Goal: Entertainment & Leisure: Consume media (video, audio)

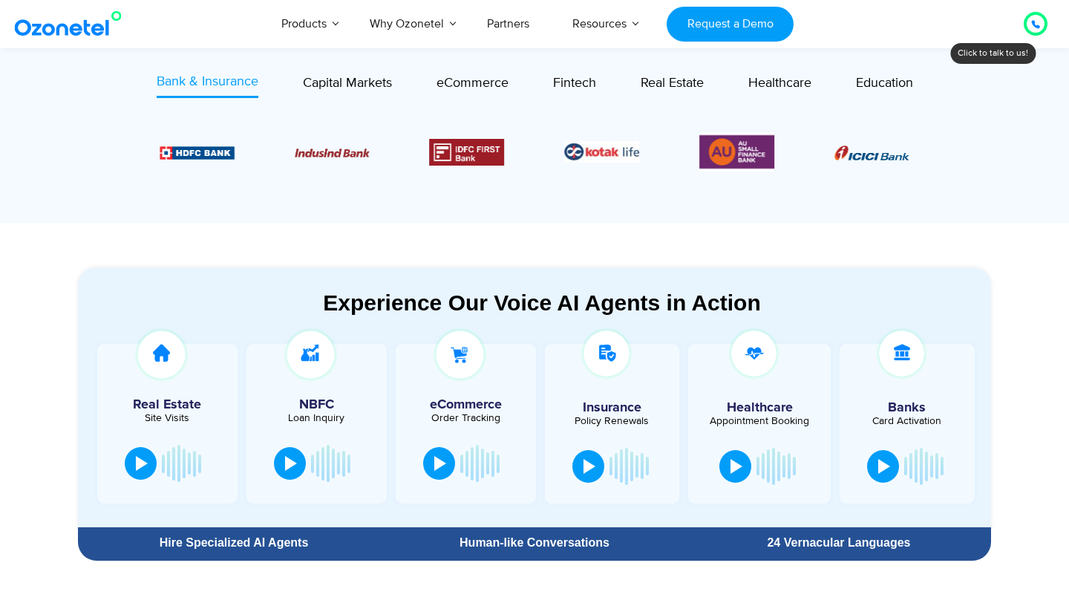
scroll to position [616, 0]
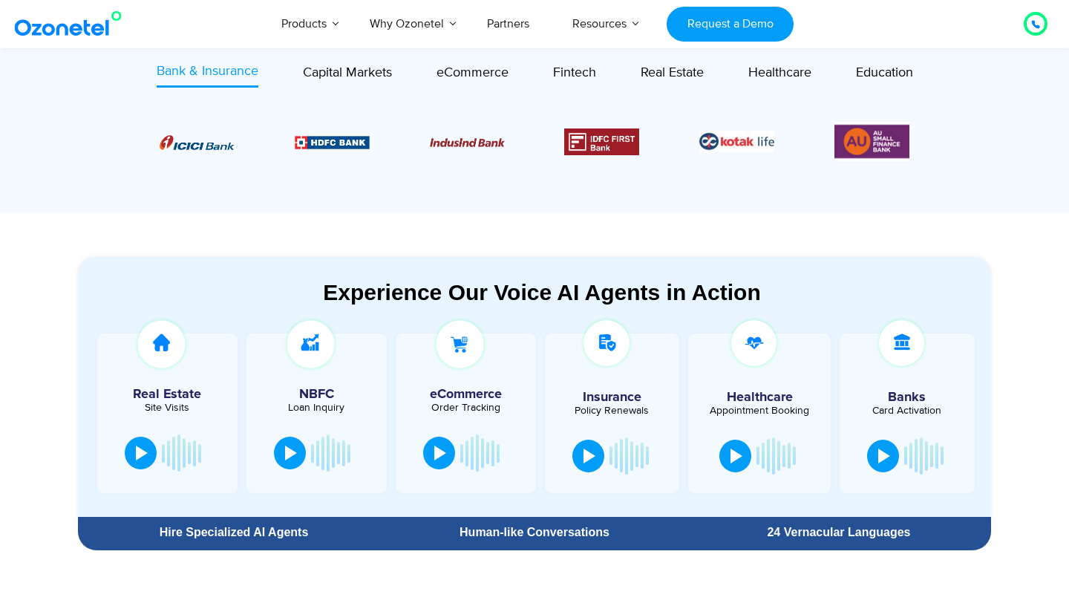
click at [335, 238] on section "Experience Our Voice AI Agents in Action Real Estate Site Visits NBFC Loan Inqu…" at bounding box center [534, 384] width 1069 height 344
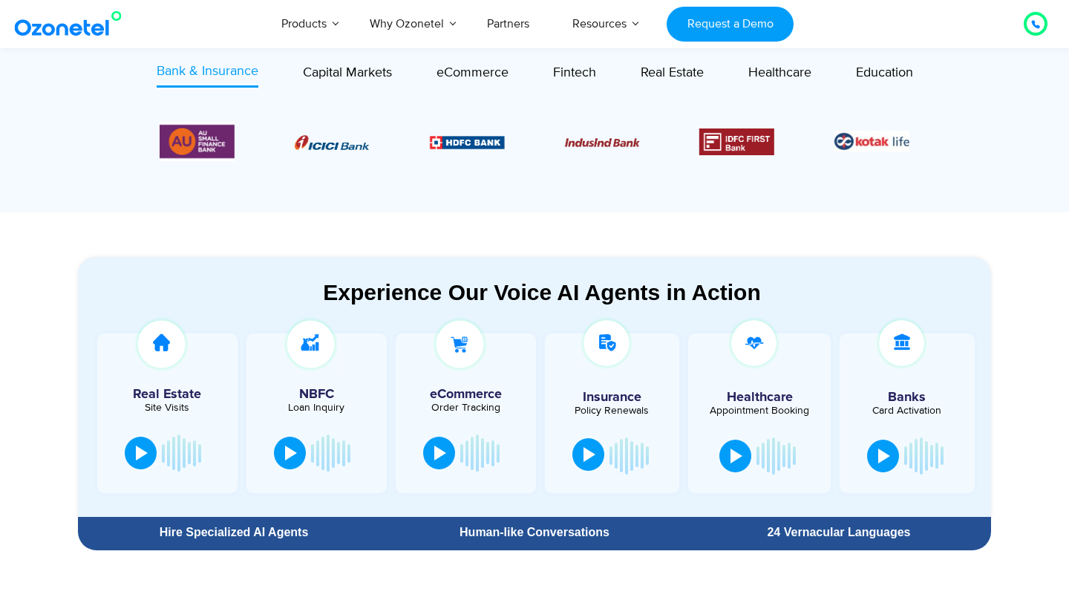
click at [594, 457] on div at bounding box center [589, 454] width 12 height 15
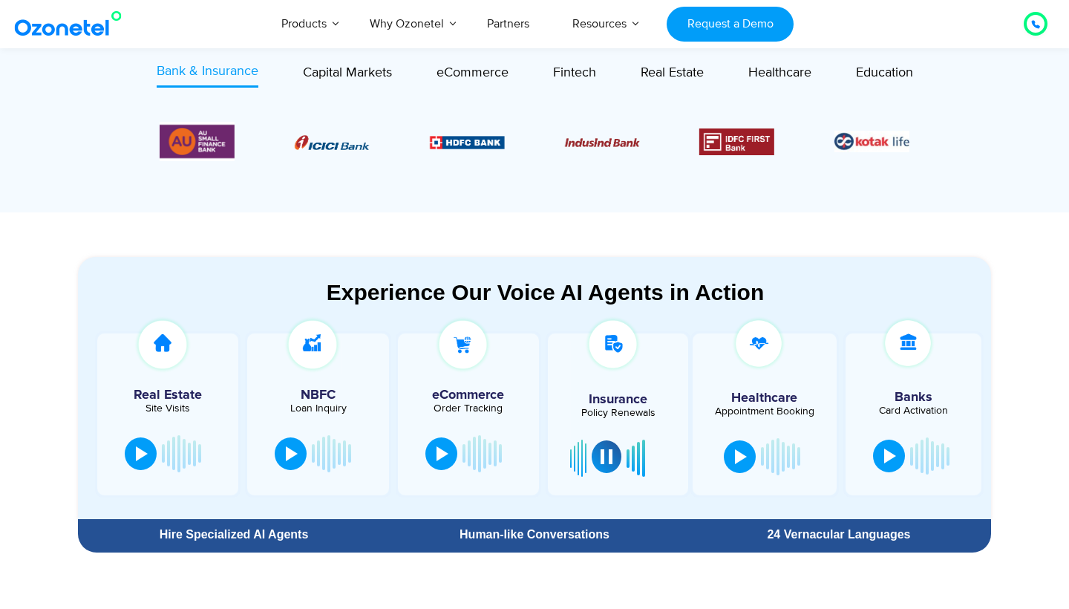
click at [608, 456] on div at bounding box center [606, 456] width 12 height 15
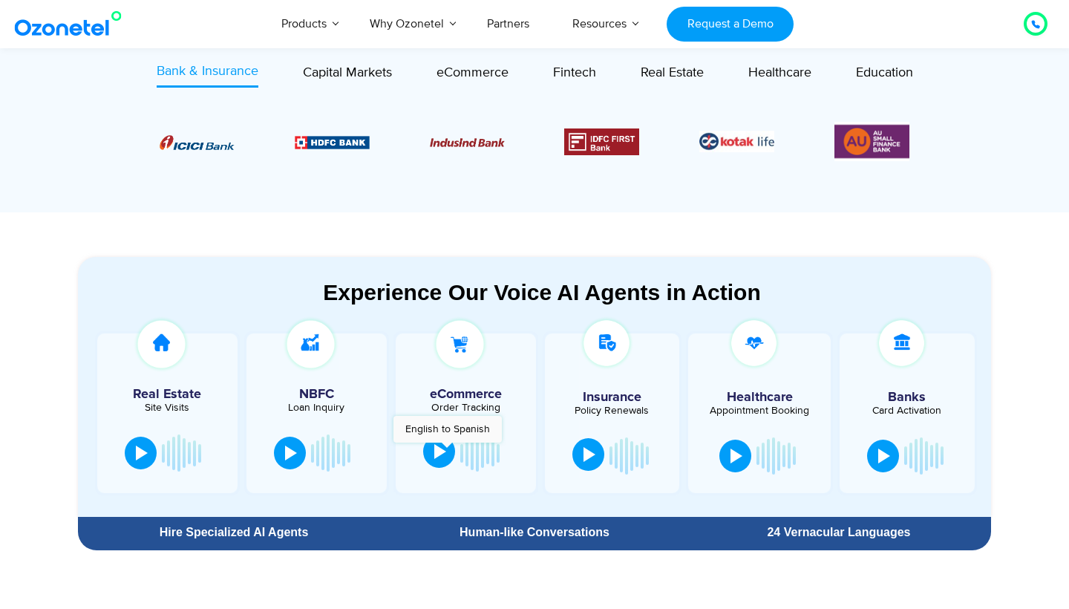
click at [447, 450] on button at bounding box center [439, 451] width 32 height 33
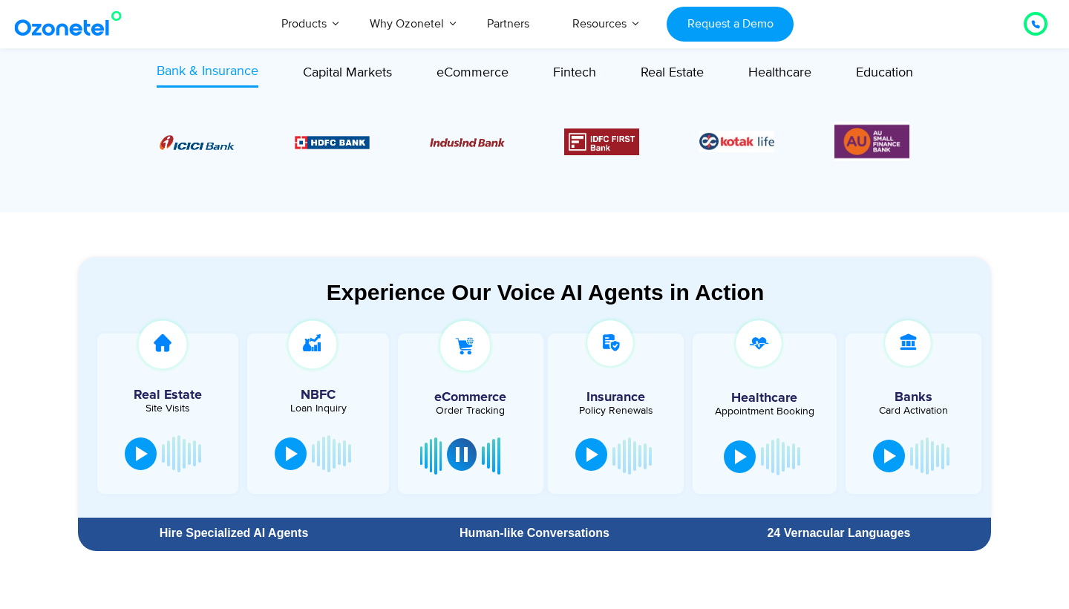
click at [450, 450] on button at bounding box center [462, 454] width 30 height 33
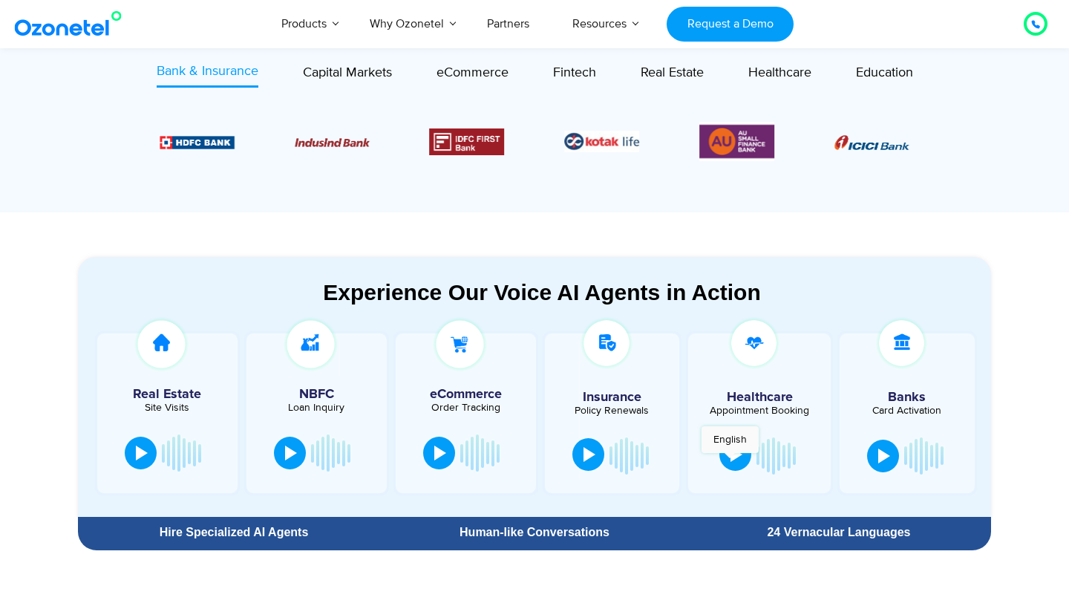
click at [730, 460] on button at bounding box center [735, 454] width 32 height 33
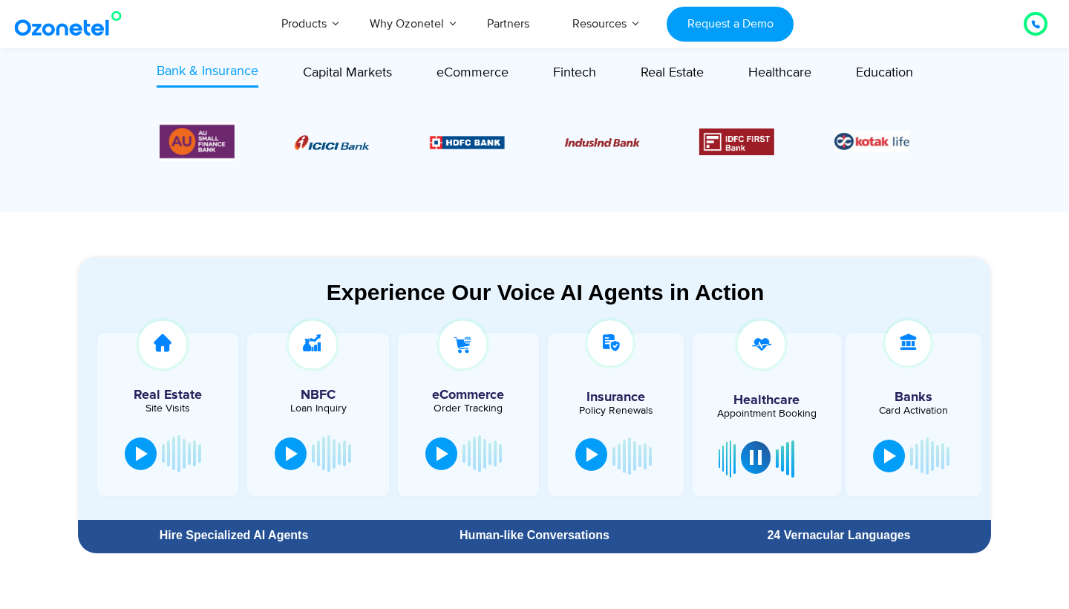
click at [757, 462] on div at bounding box center [756, 457] width 12 height 15
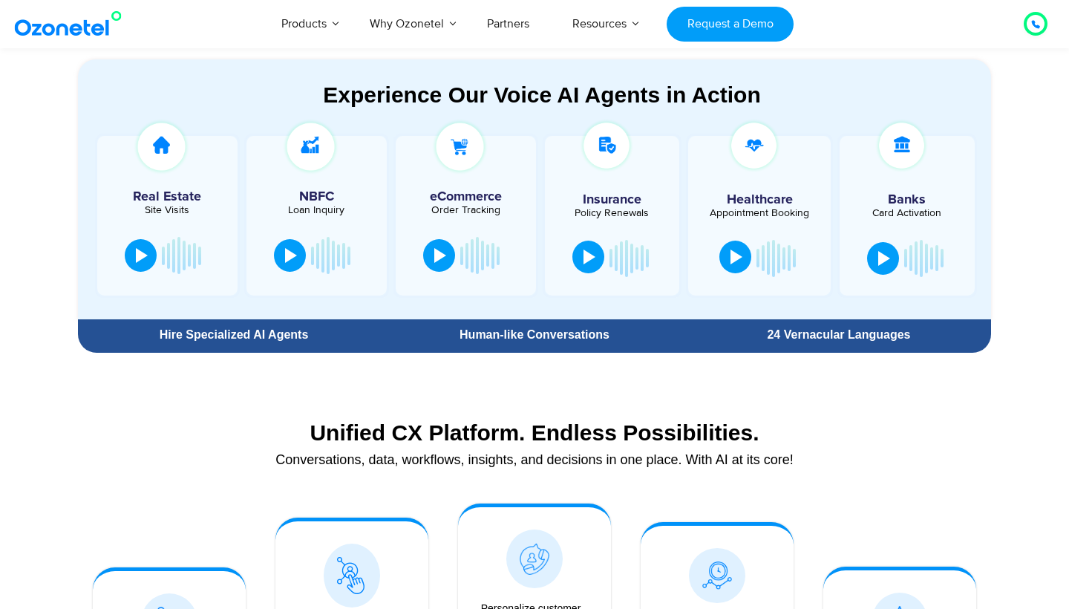
scroll to position [819, 0]
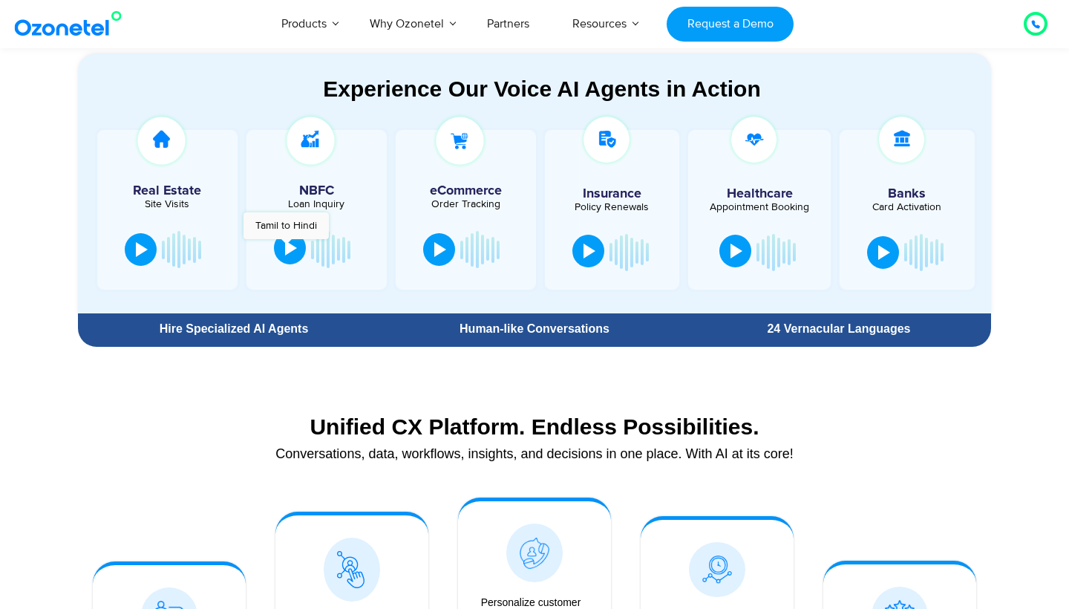
click at [285, 246] on div at bounding box center [291, 247] width 12 height 15
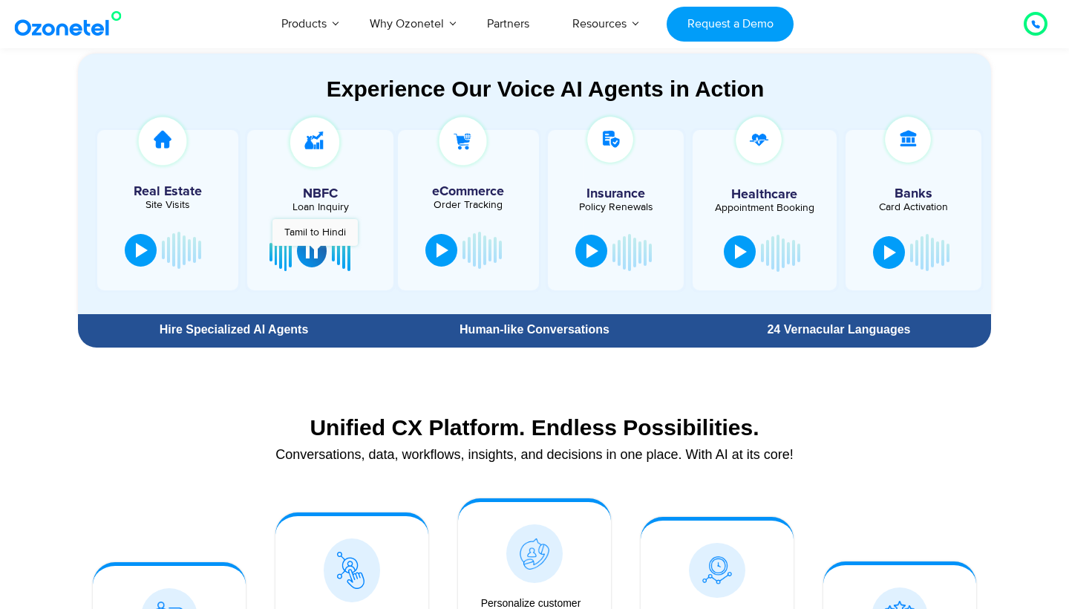
click at [315, 253] on div at bounding box center [312, 250] width 12 height 15
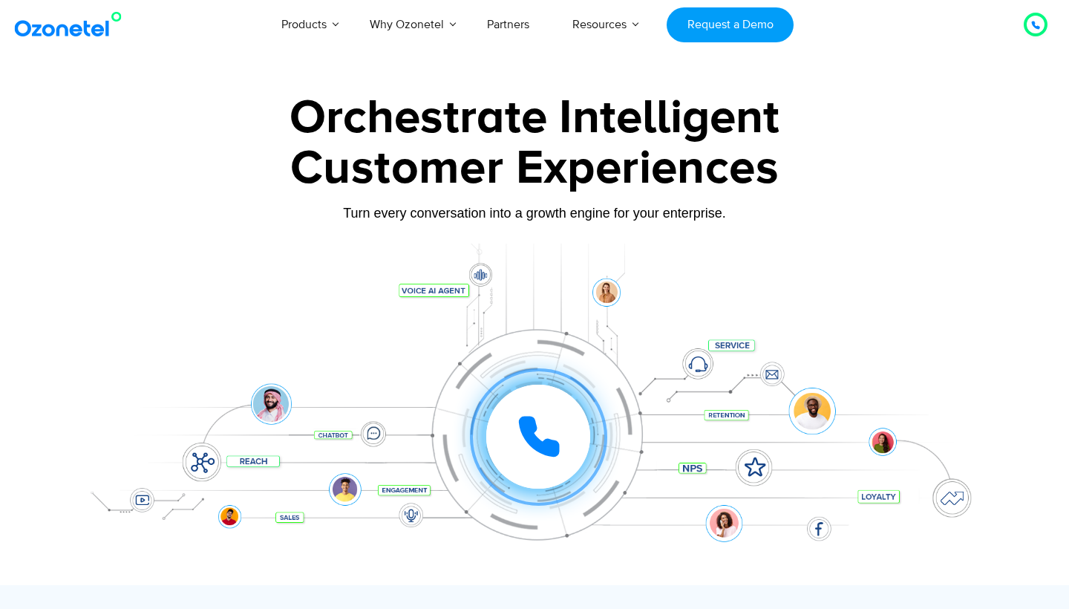
scroll to position [0, 0]
